Goal: Find specific page/section: Find specific page/section

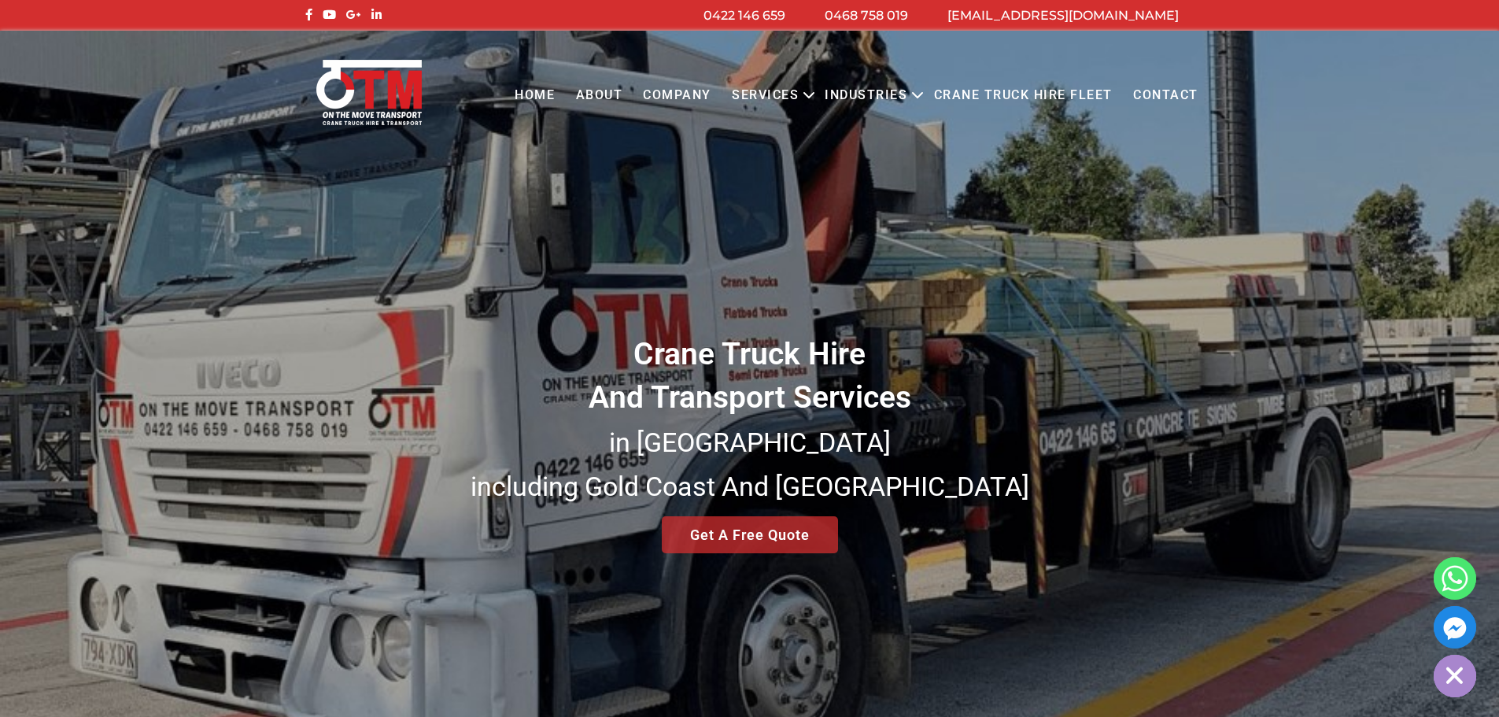
click at [1059, 95] on link "Crane Truck Hire Fleet" at bounding box center [1022, 95] width 199 height 43
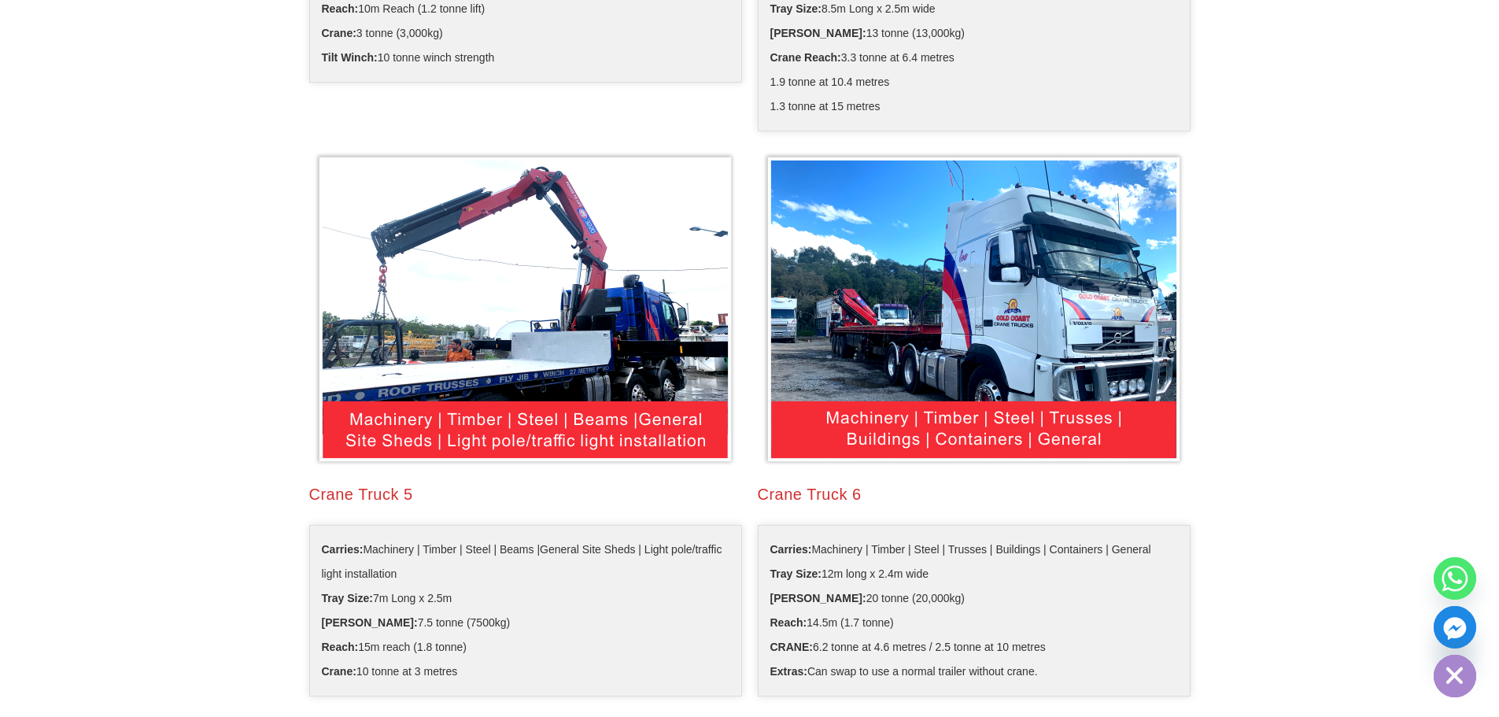
scroll to position [1495, 0]
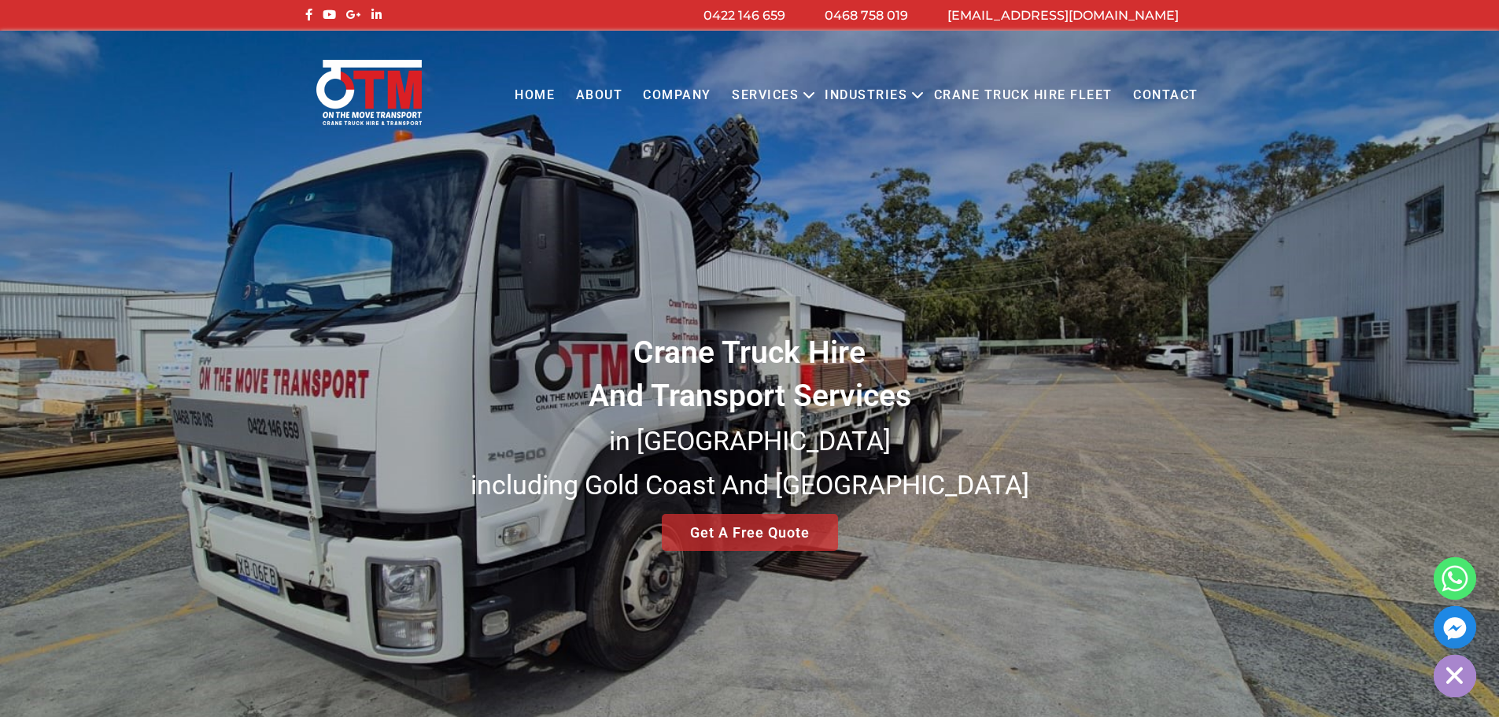
click at [1059, 92] on link "Crane Truck Hire Fleet" at bounding box center [1022, 95] width 199 height 43
